Goal: Information Seeking & Learning: Learn about a topic

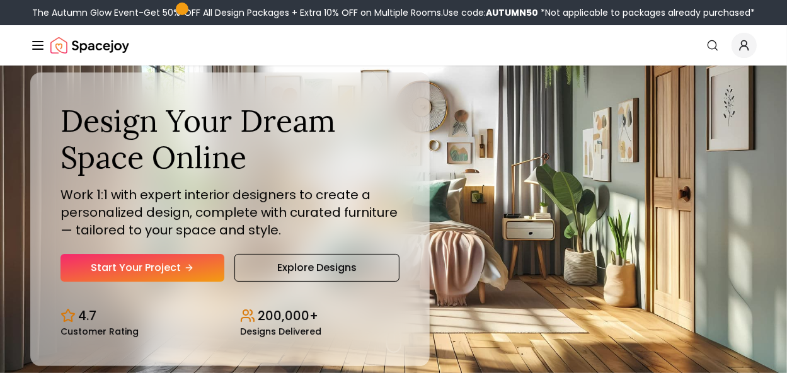
scroll to position [63, 0]
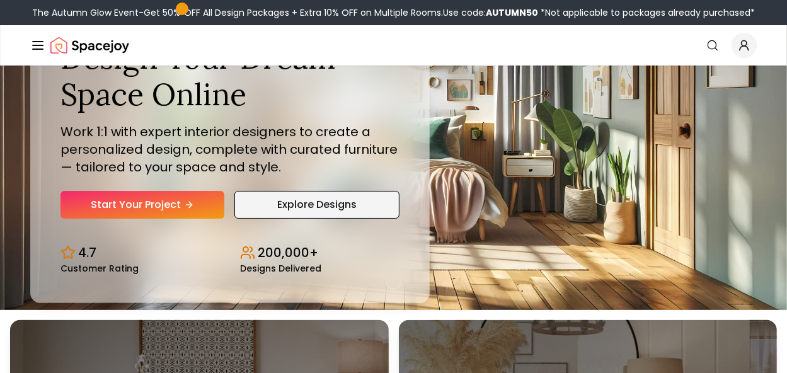
click at [276, 208] on link "Explore Designs" at bounding box center [316, 205] width 165 height 28
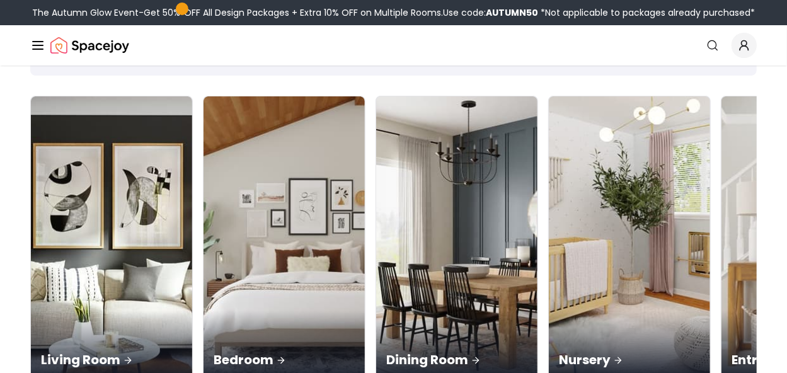
scroll to position [126, 0]
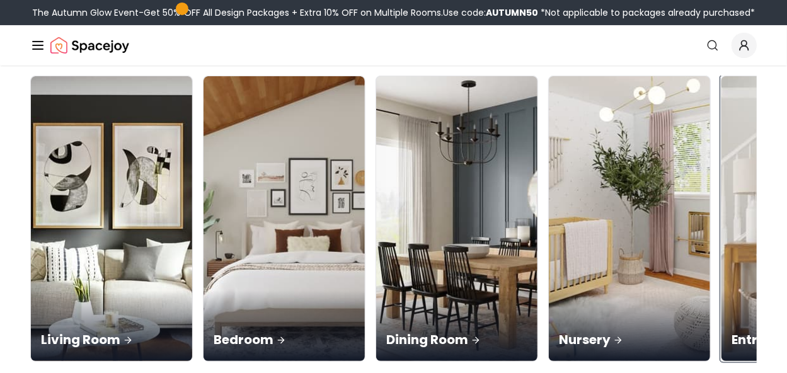
click at [731, 331] on p "Entryway" at bounding box center [801, 340] width 141 height 18
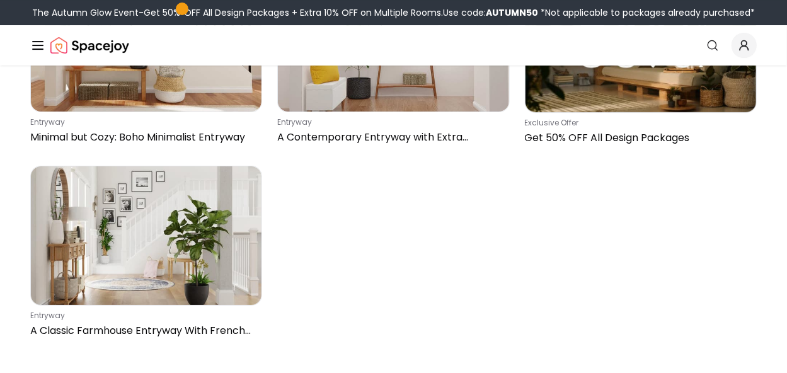
scroll to position [4472, 0]
